Goal: Transaction & Acquisition: Purchase product/service

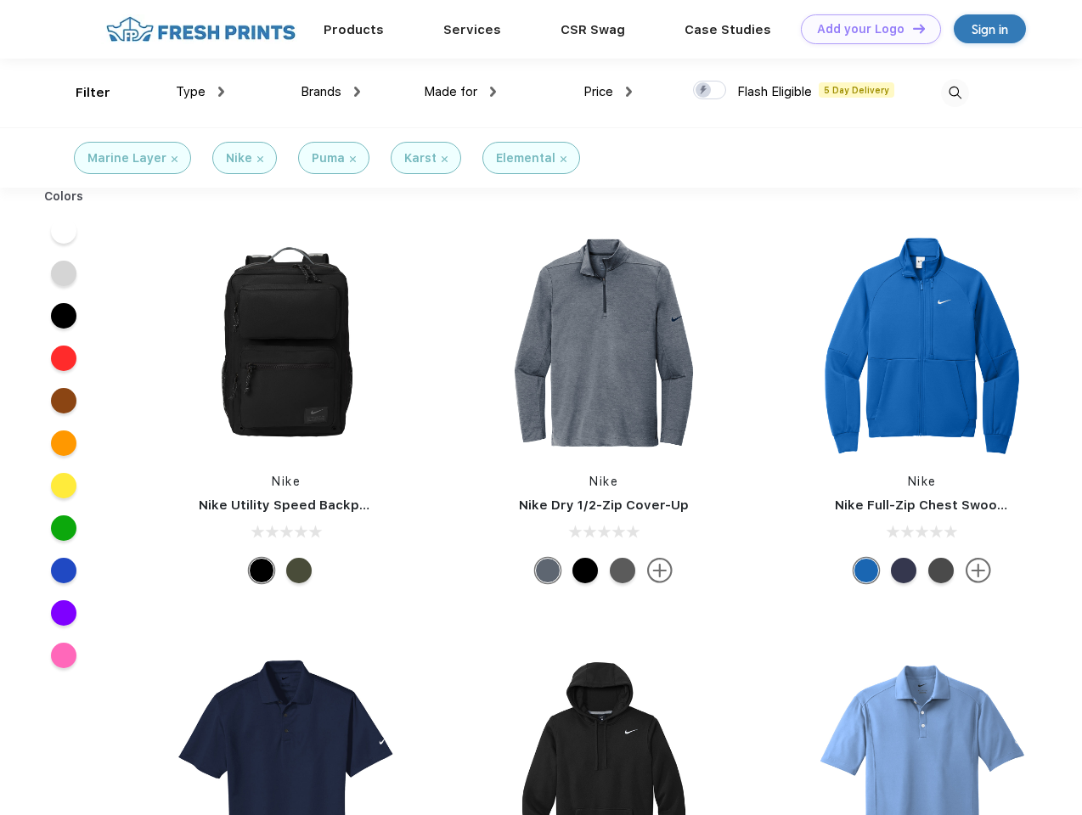
click at [864, 29] on link "Add your Logo Design Tool" at bounding box center [871, 29] width 140 height 30
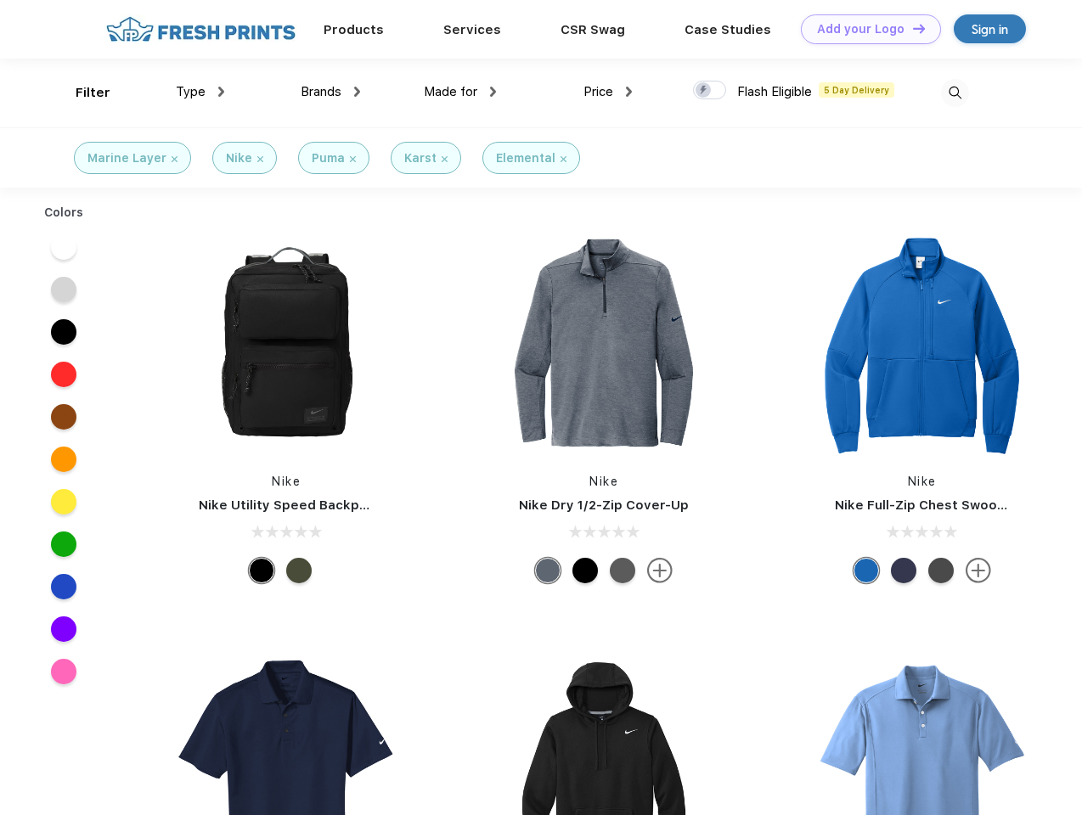
click at [0, 0] on div "Design Tool" at bounding box center [0, 0] width 0 height 0
click at [911, 28] on link "Add your Logo Design Tool" at bounding box center [871, 29] width 140 height 30
click at [82, 93] on div "Filter" at bounding box center [93, 93] width 35 height 20
click at [200, 92] on span "Type" at bounding box center [191, 91] width 30 height 15
click at [330, 92] on span "Brands" at bounding box center [321, 91] width 41 height 15
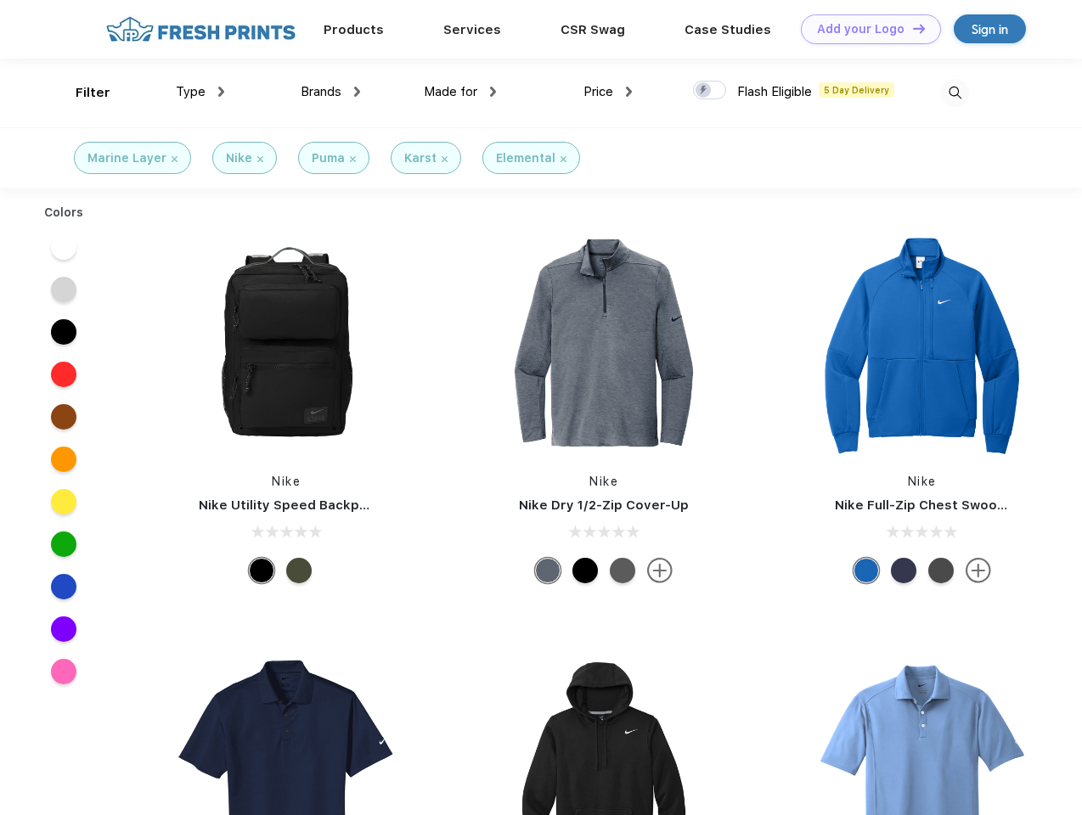
click at [460, 92] on span "Made for" at bounding box center [450, 91] width 53 height 15
click at [608, 92] on span "Price" at bounding box center [598, 91] width 30 height 15
click at [710, 91] on div at bounding box center [709, 90] width 33 height 19
click at [704, 91] on input "checkbox" at bounding box center [698, 85] width 11 height 11
click at [954, 93] on img at bounding box center [955, 93] width 28 height 28
